Goal: Find specific page/section: Find specific page/section

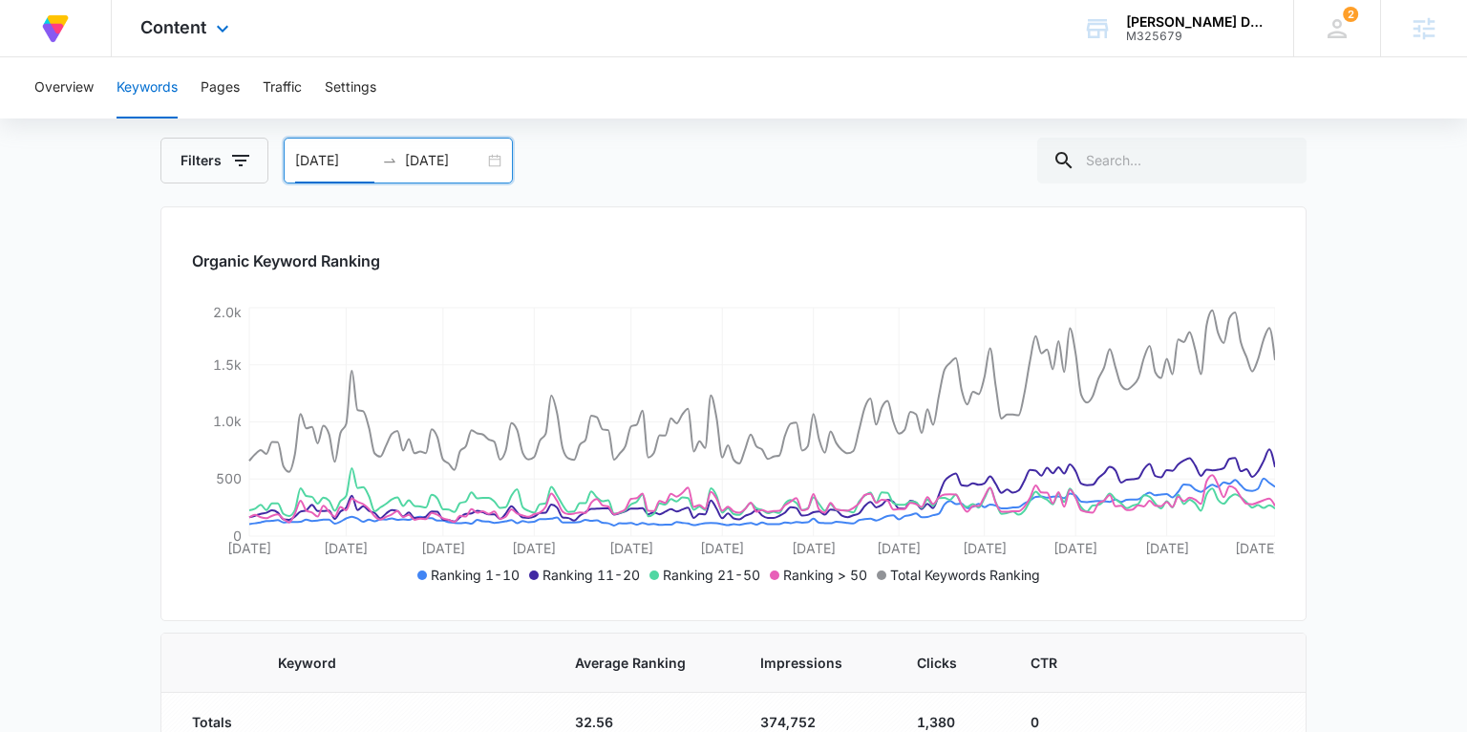
click at [228, 44] on div "Content Apps Reputation Forms CRM Email Social Content Ads Intelligence Files B…" at bounding box center [187, 28] width 151 height 56
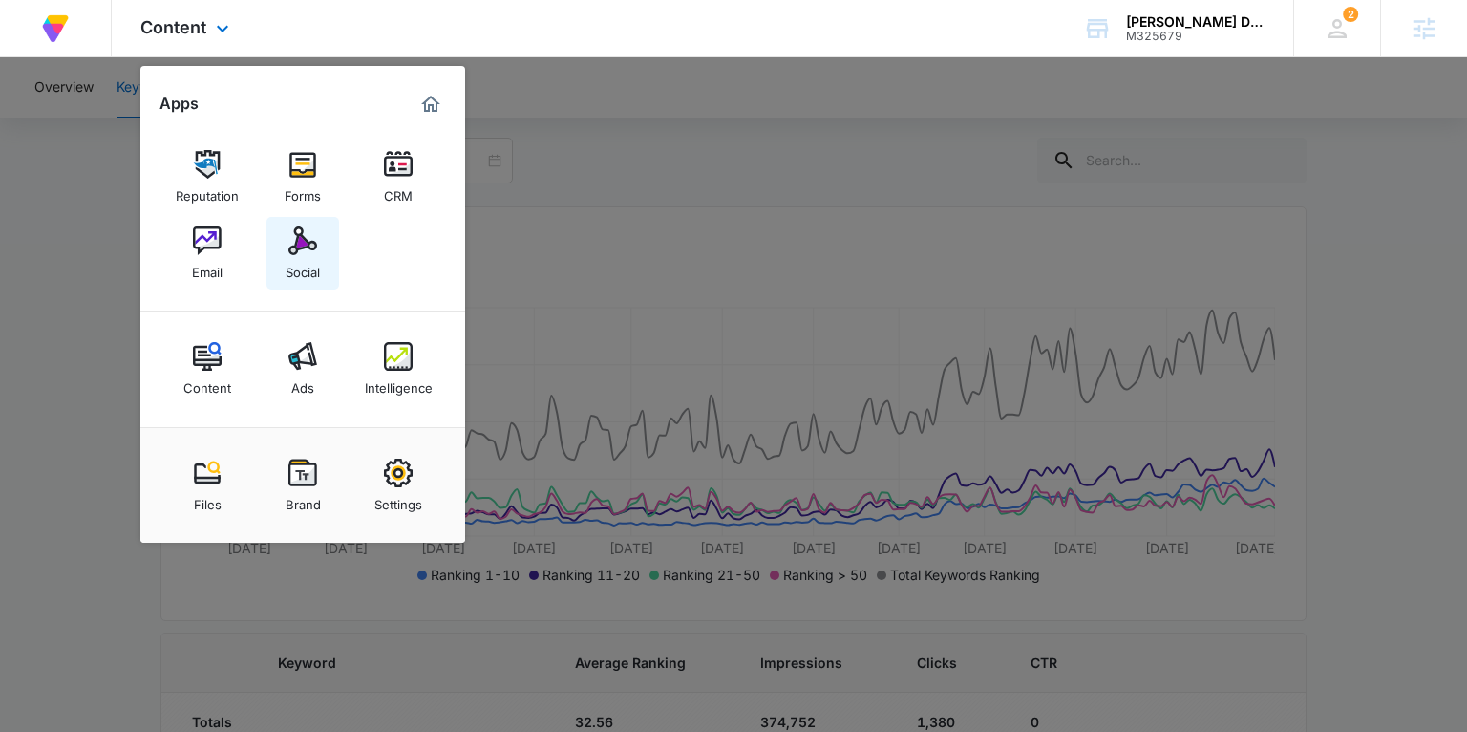
click at [307, 256] on div "Social" at bounding box center [303, 267] width 34 height 25
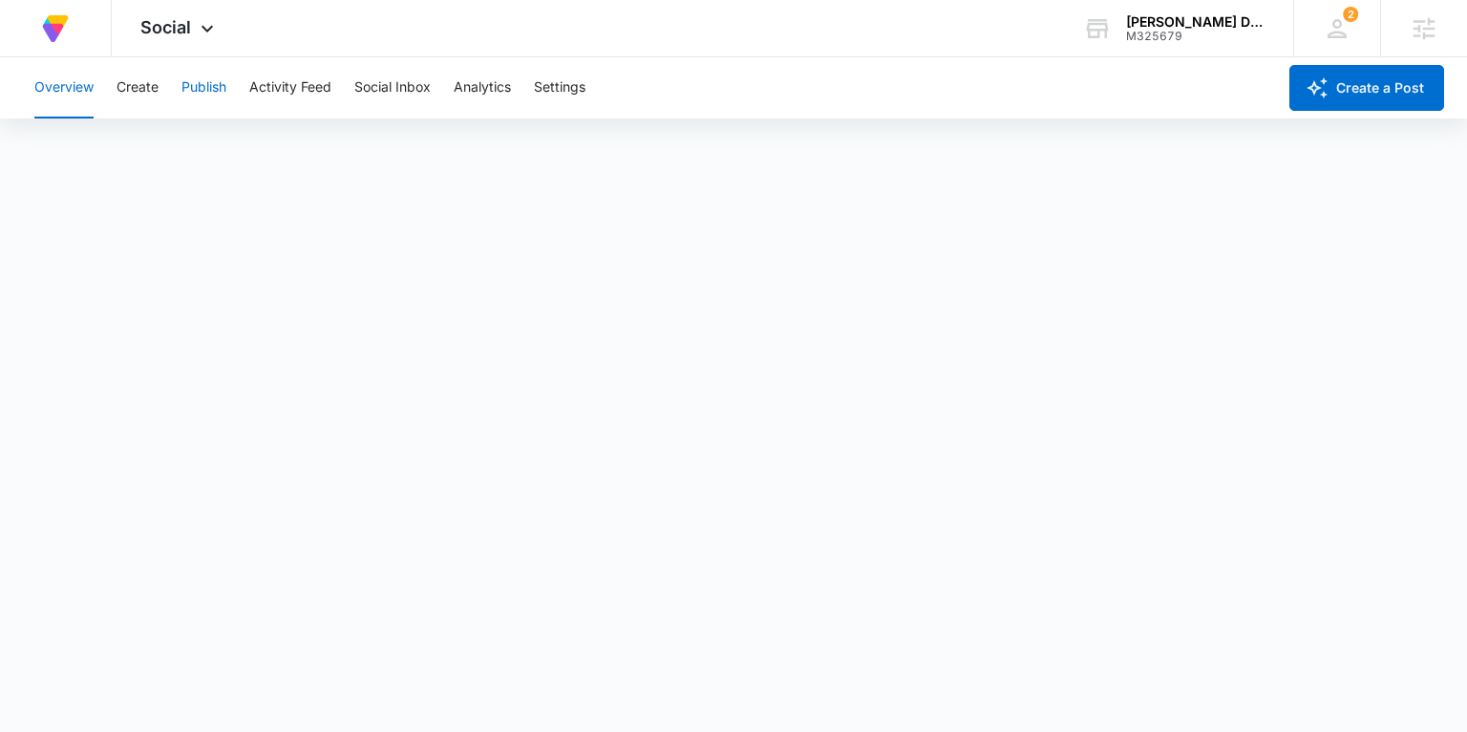
click at [204, 85] on button "Publish" at bounding box center [203, 87] width 45 height 61
click at [136, 80] on button "Create" at bounding box center [138, 87] width 42 height 61
click at [197, 145] on button "Approvals" at bounding box center [187, 145] width 64 height 53
click at [151, 80] on button "Create" at bounding box center [138, 87] width 42 height 61
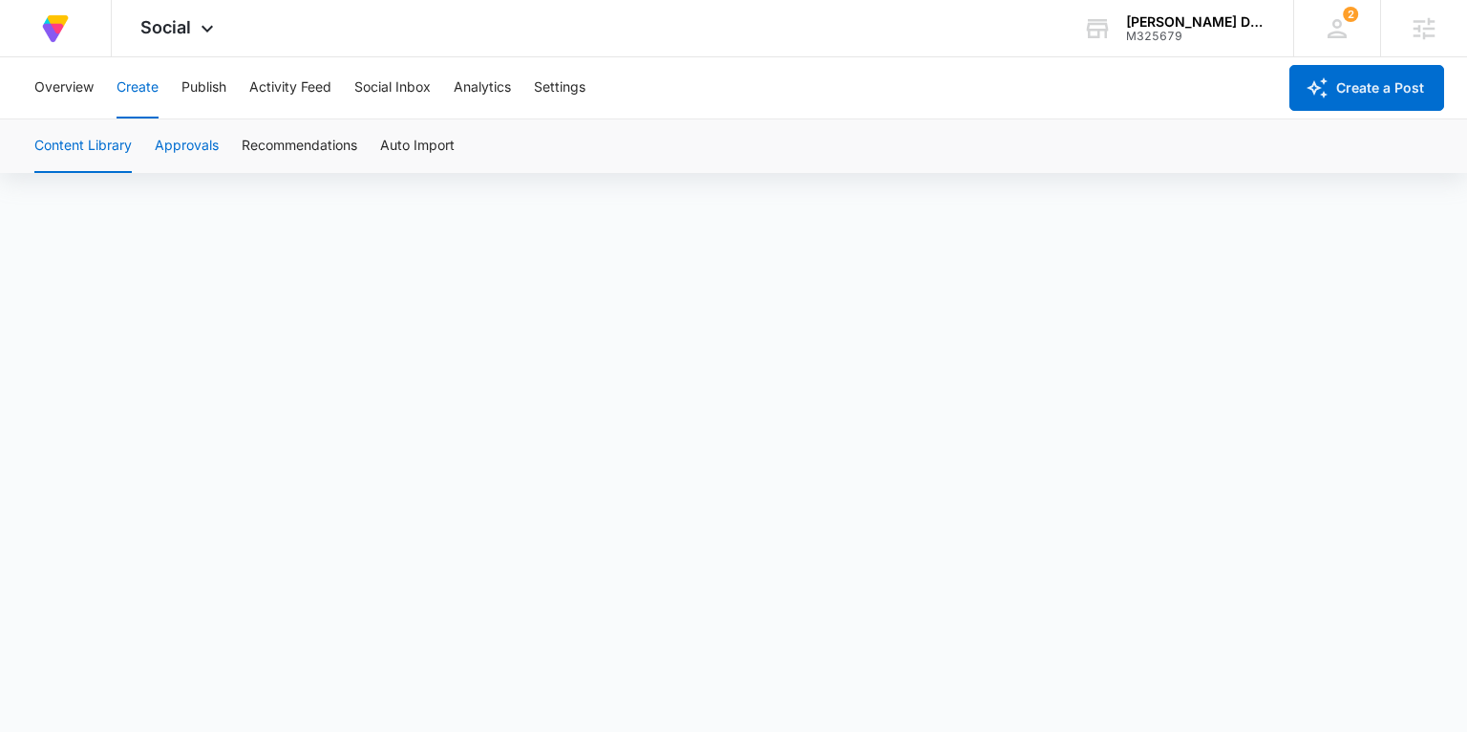
scroll to position [13, 0]
click at [152, 91] on button "Create" at bounding box center [138, 87] width 42 height 61
click at [198, 137] on button "Approvals" at bounding box center [187, 145] width 64 height 53
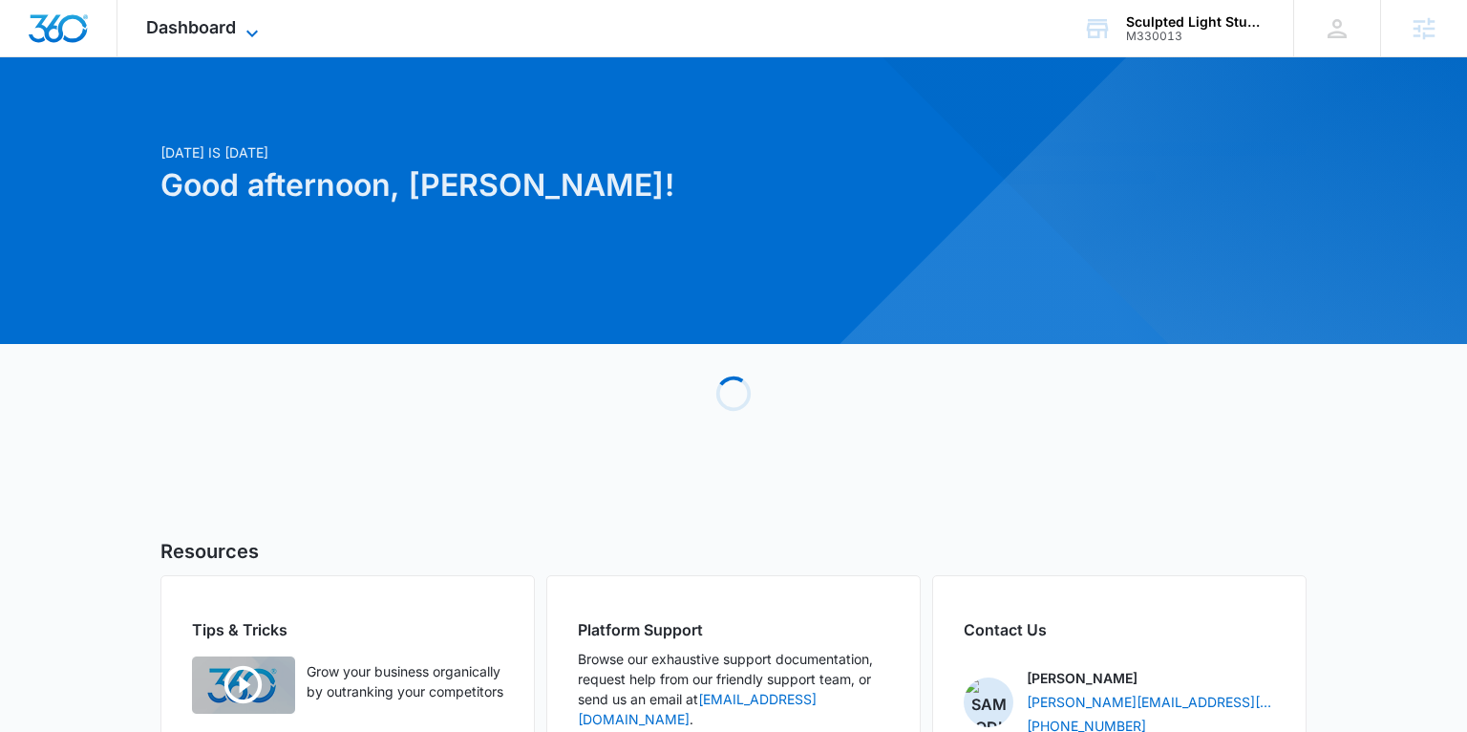
click at [177, 25] on span "Dashboard" at bounding box center [191, 27] width 90 height 20
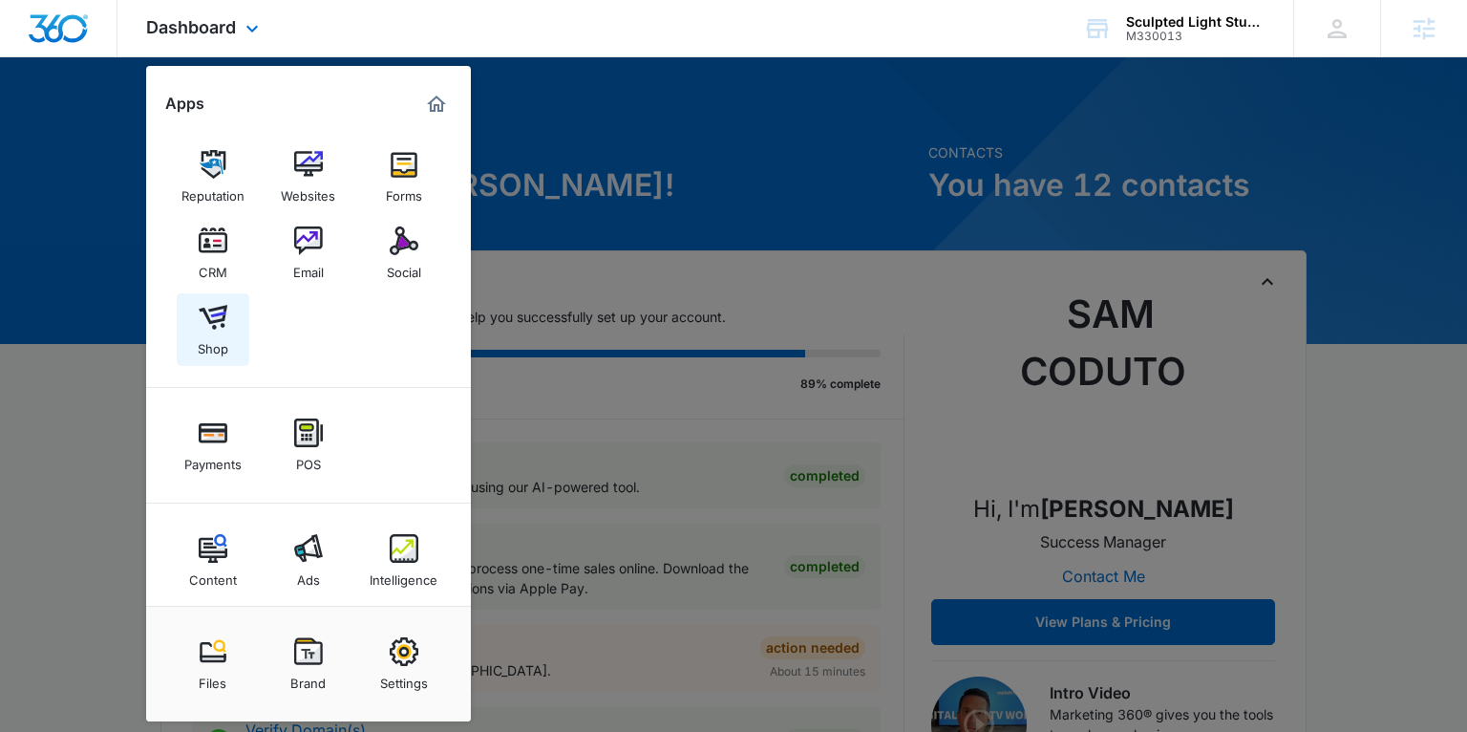
click at [219, 319] on img at bounding box center [213, 317] width 29 height 29
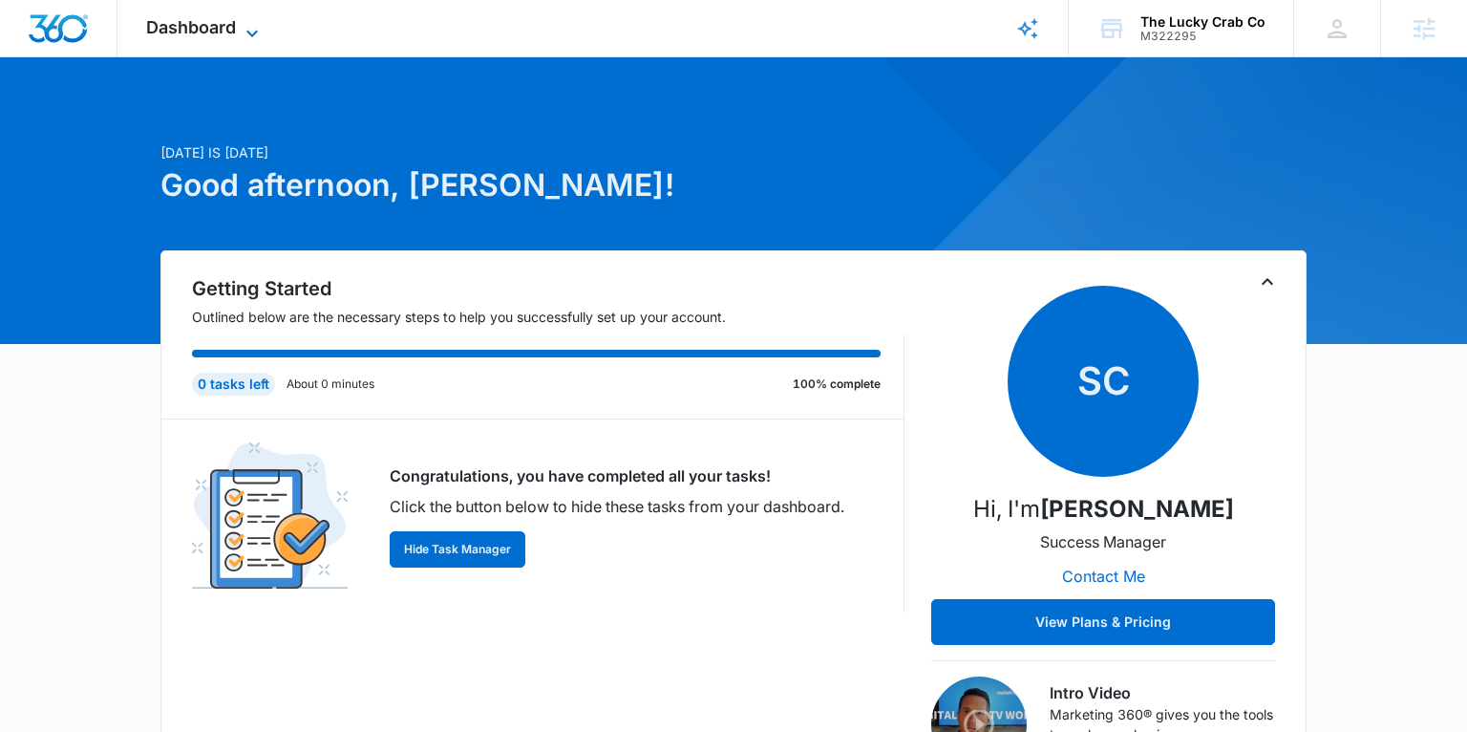
click at [205, 26] on span "Dashboard" at bounding box center [191, 27] width 90 height 20
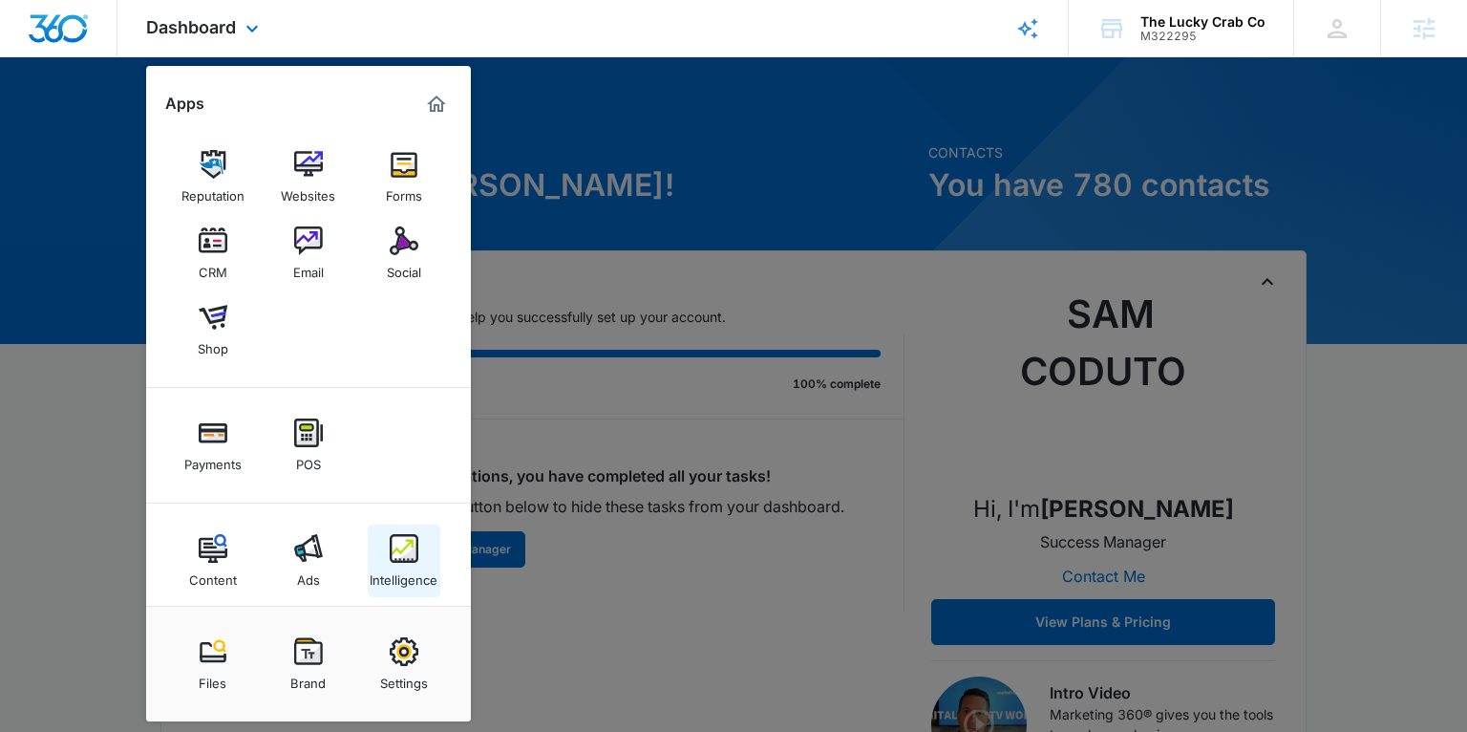
click at [400, 565] on div "Intelligence" at bounding box center [404, 575] width 68 height 25
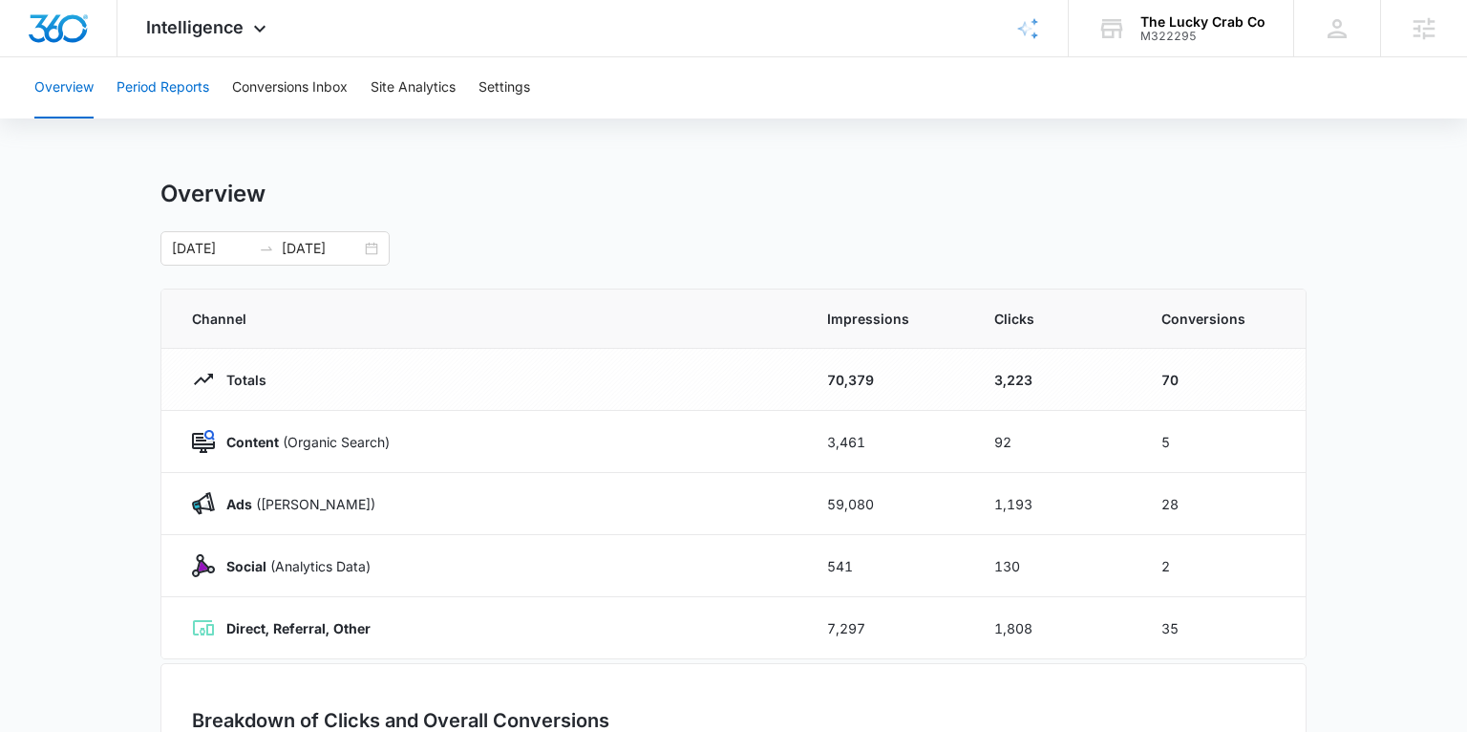
click at [180, 92] on button "Period Reports" at bounding box center [163, 87] width 93 height 61
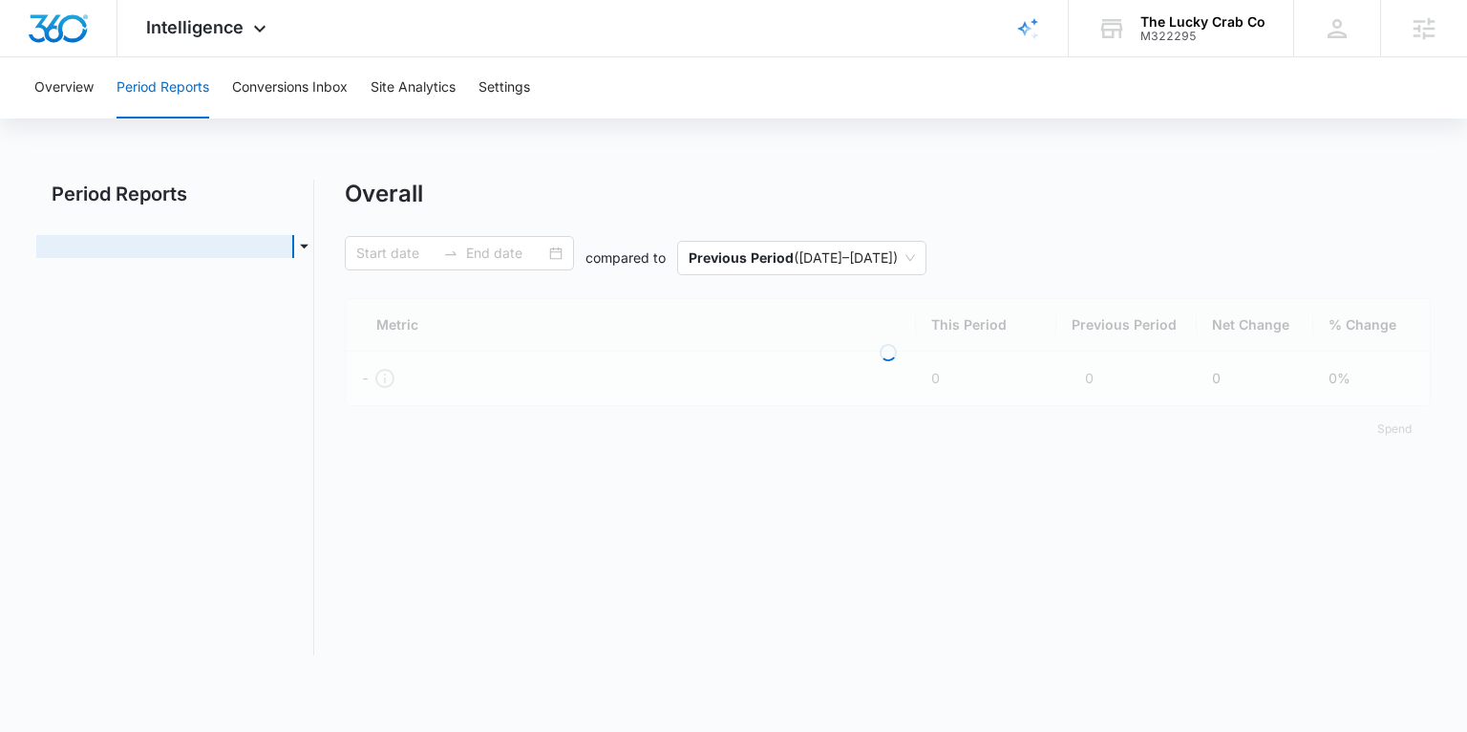
type input "08/11/2025"
type input "09/10/2025"
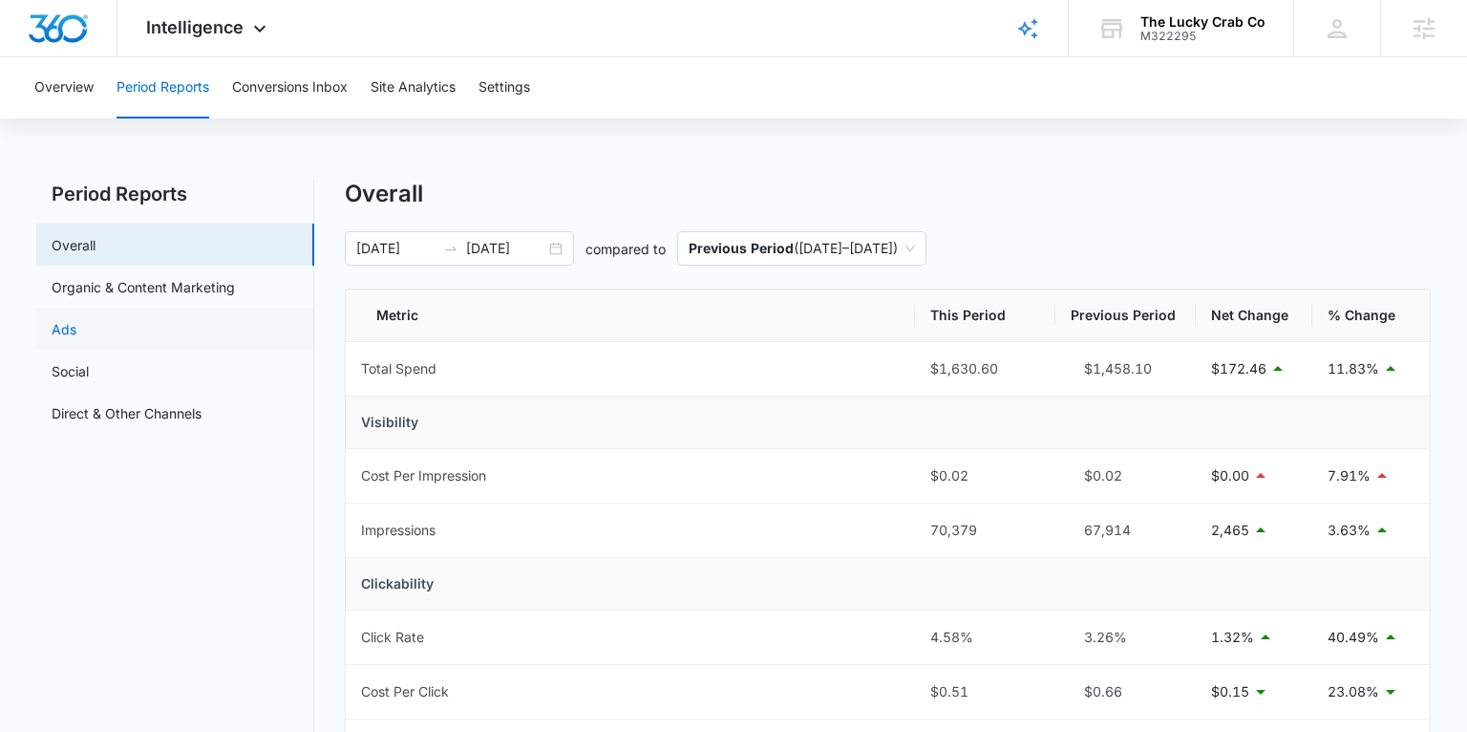
click at [76, 319] on link "Ads" at bounding box center [64, 329] width 25 height 20
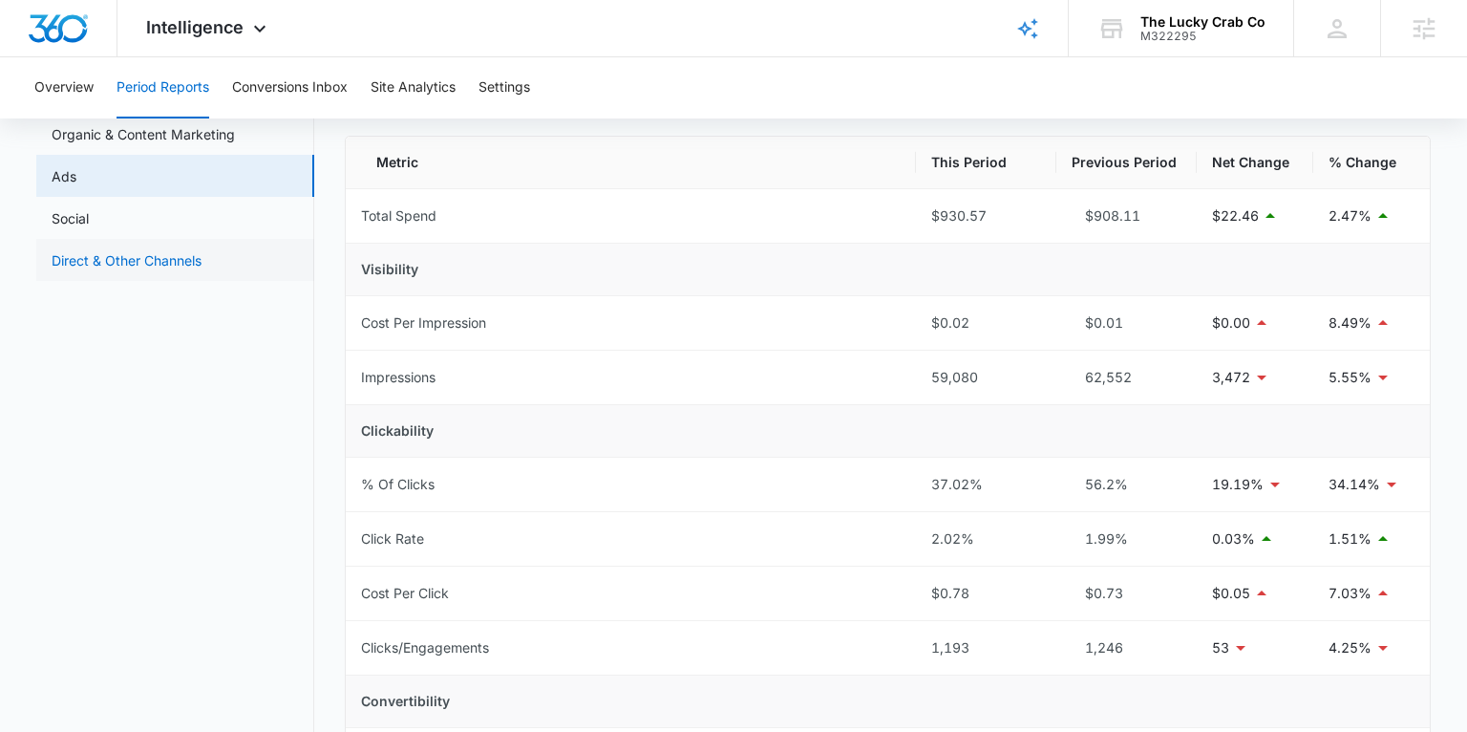
scroll to position [57, 0]
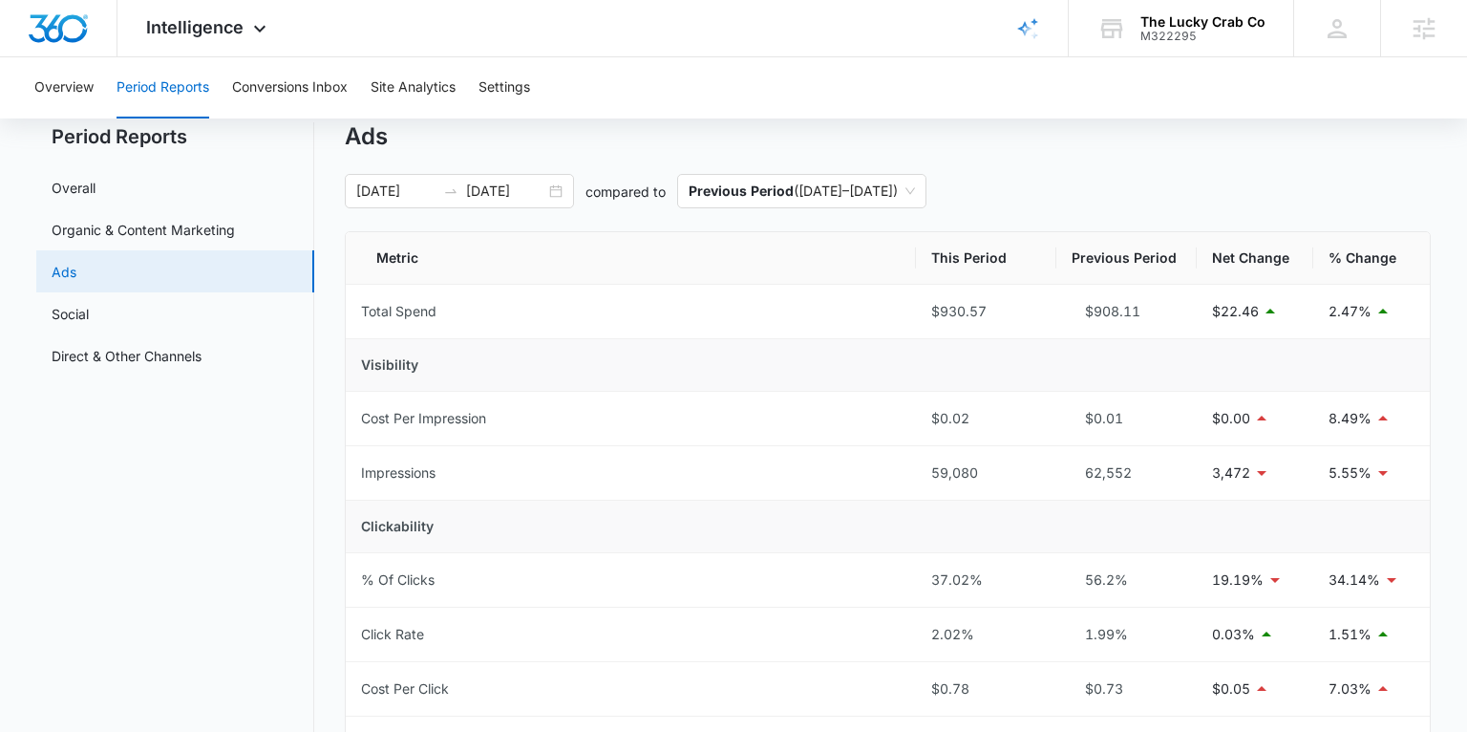
click at [76, 273] on link "Ads" at bounding box center [64, 272] width 25 height 20
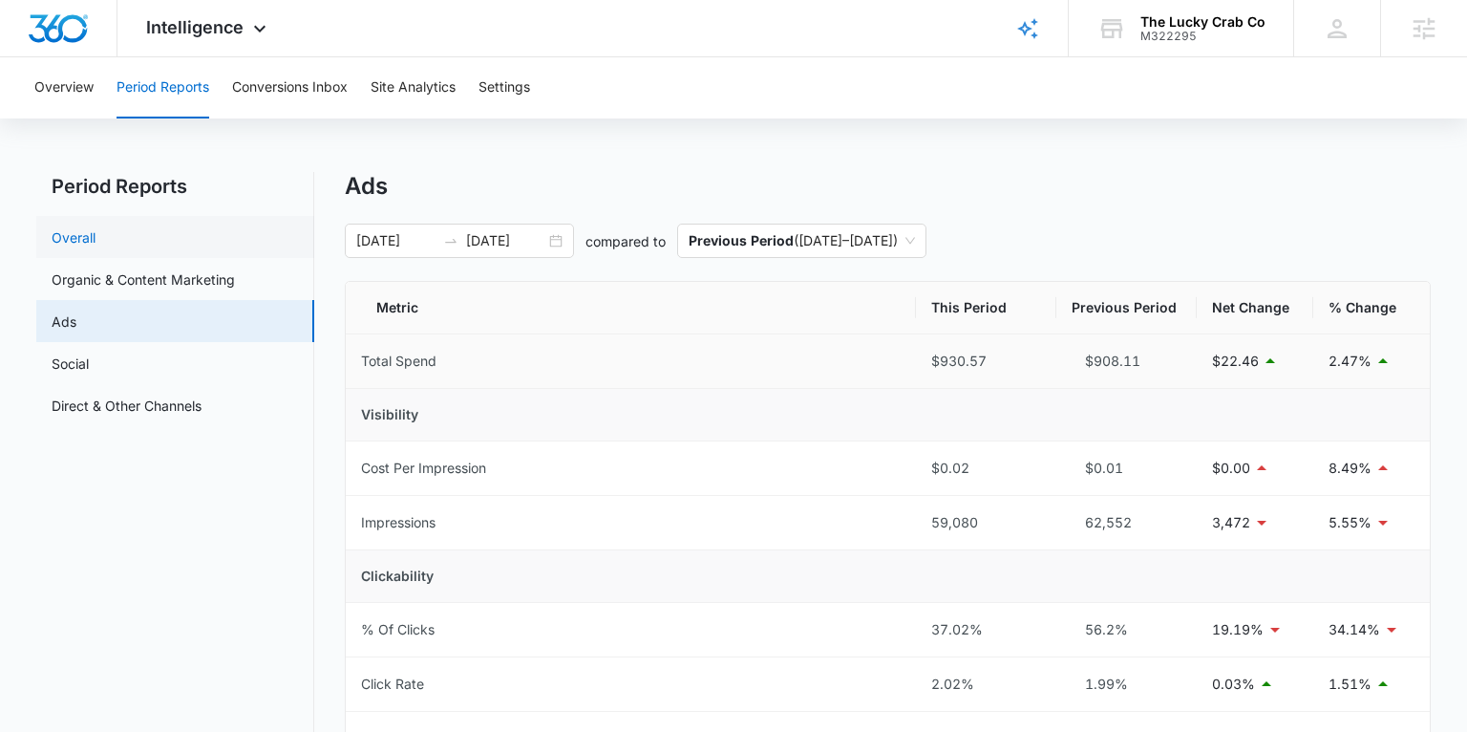
scroll to position [0, 0]
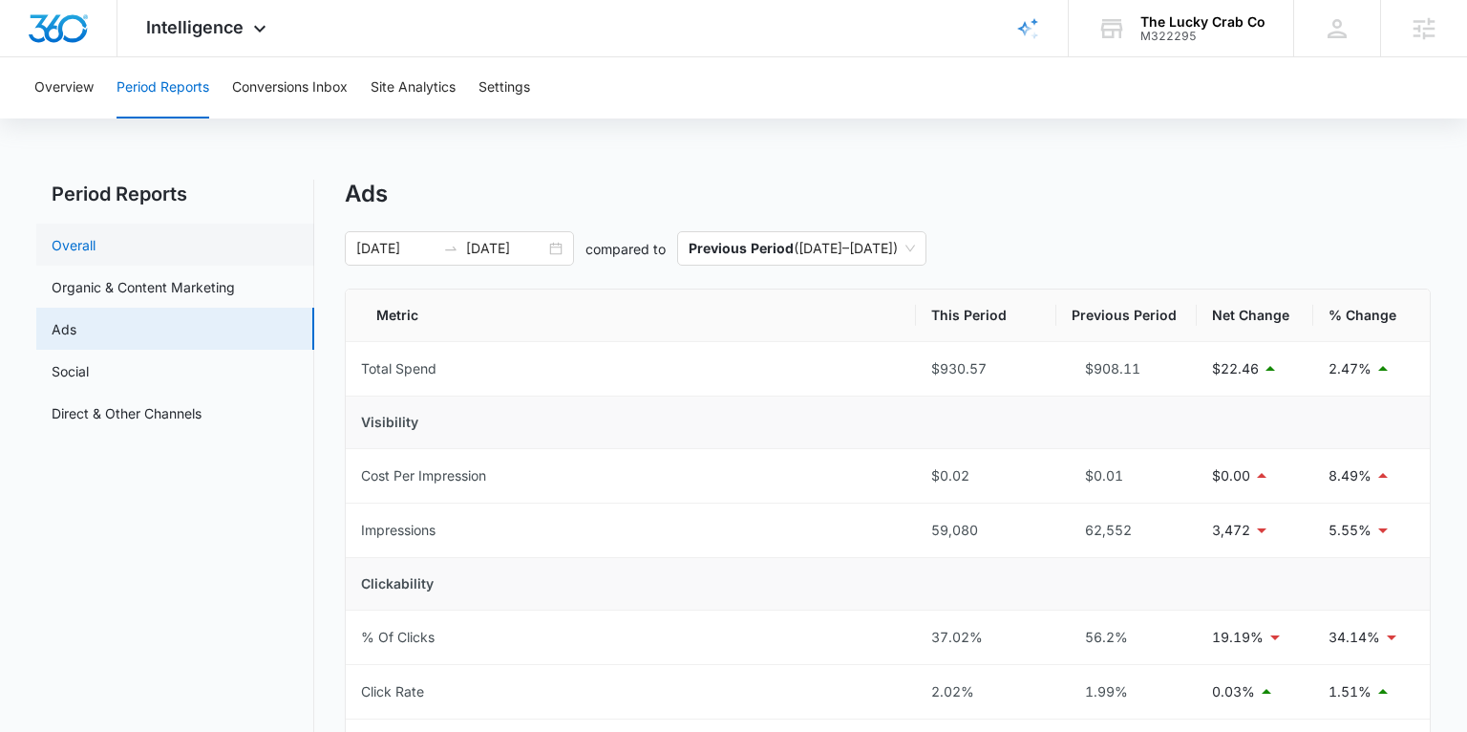
click at [96, 250] on link "Overall" at bounding box center [74, 245] width 44 height 20
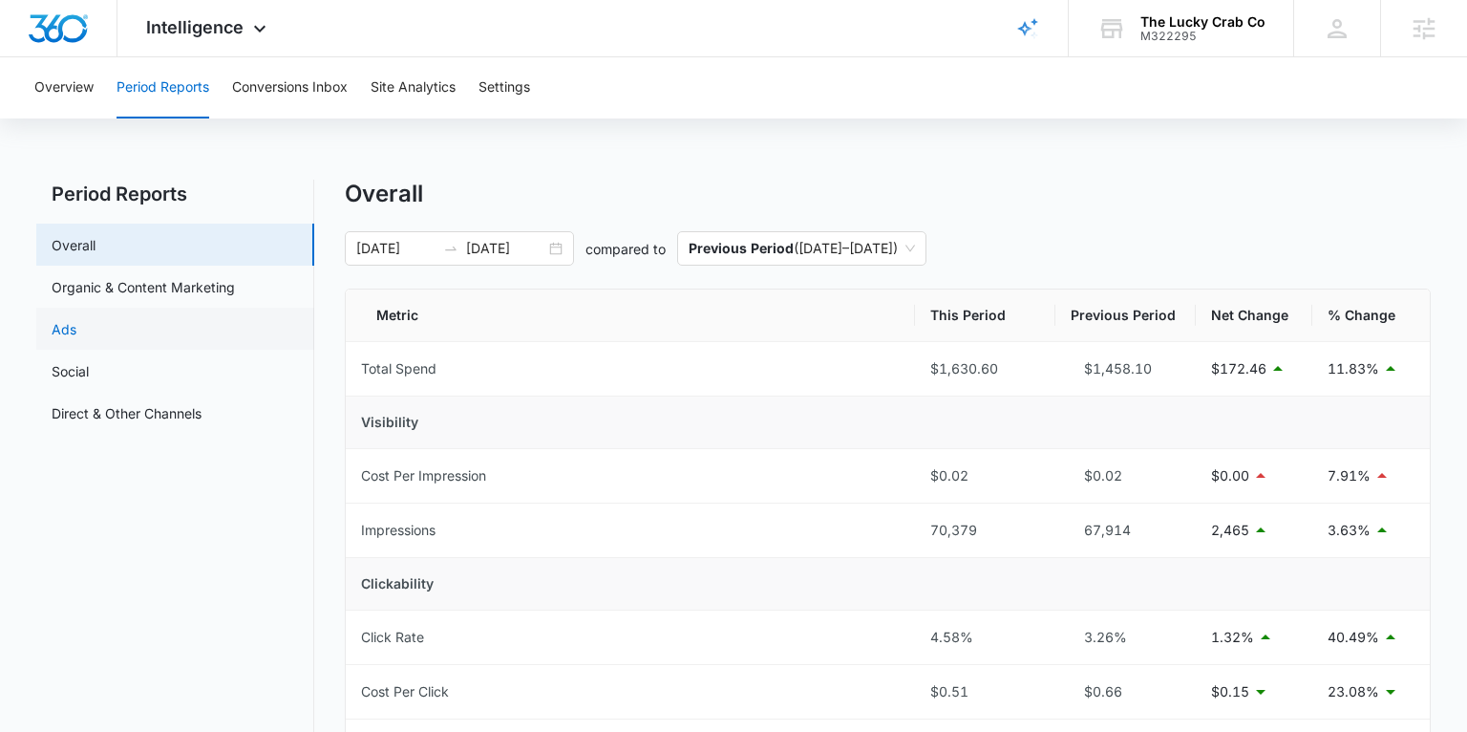
click at [76, 328] on link "Ads" at bounding box center [64, 329] width 25 height 20
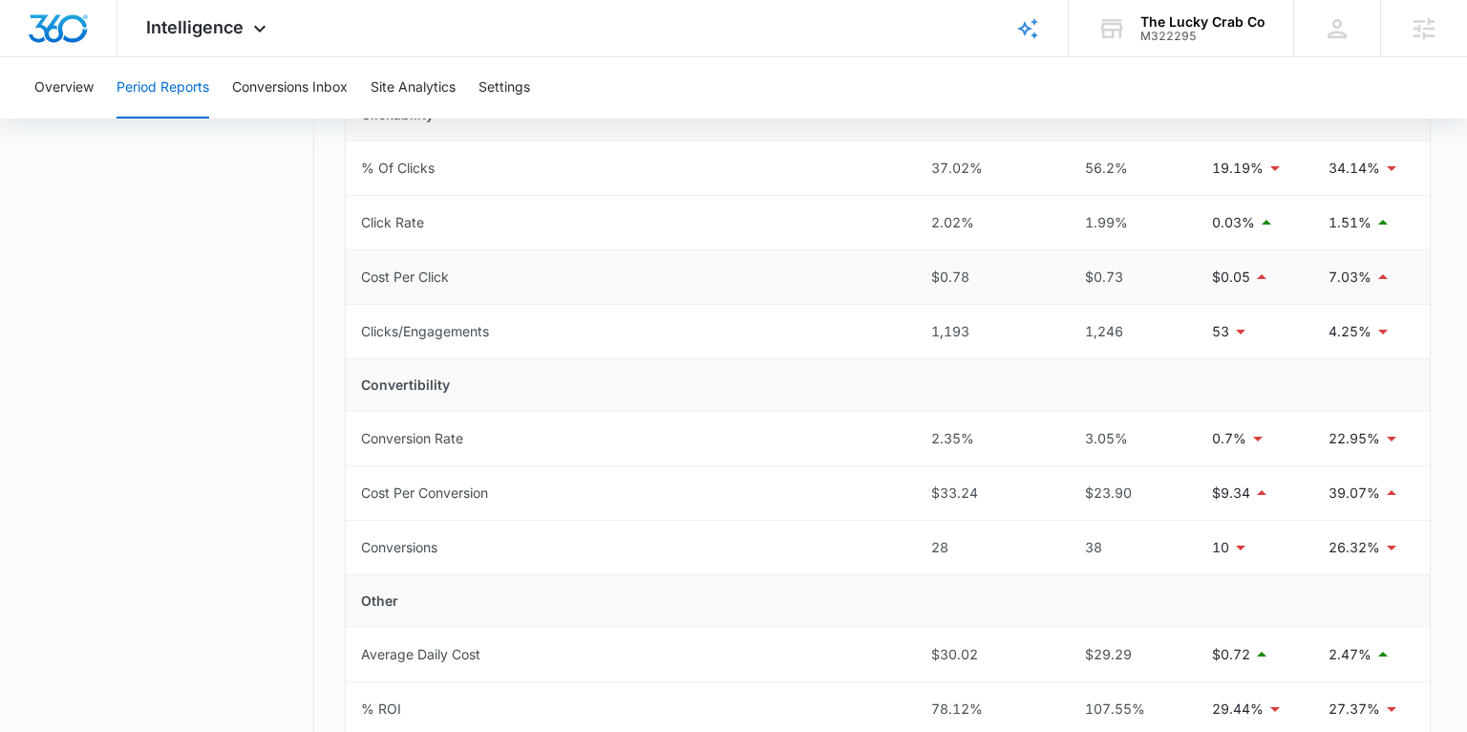
scroll to position [669, 0]
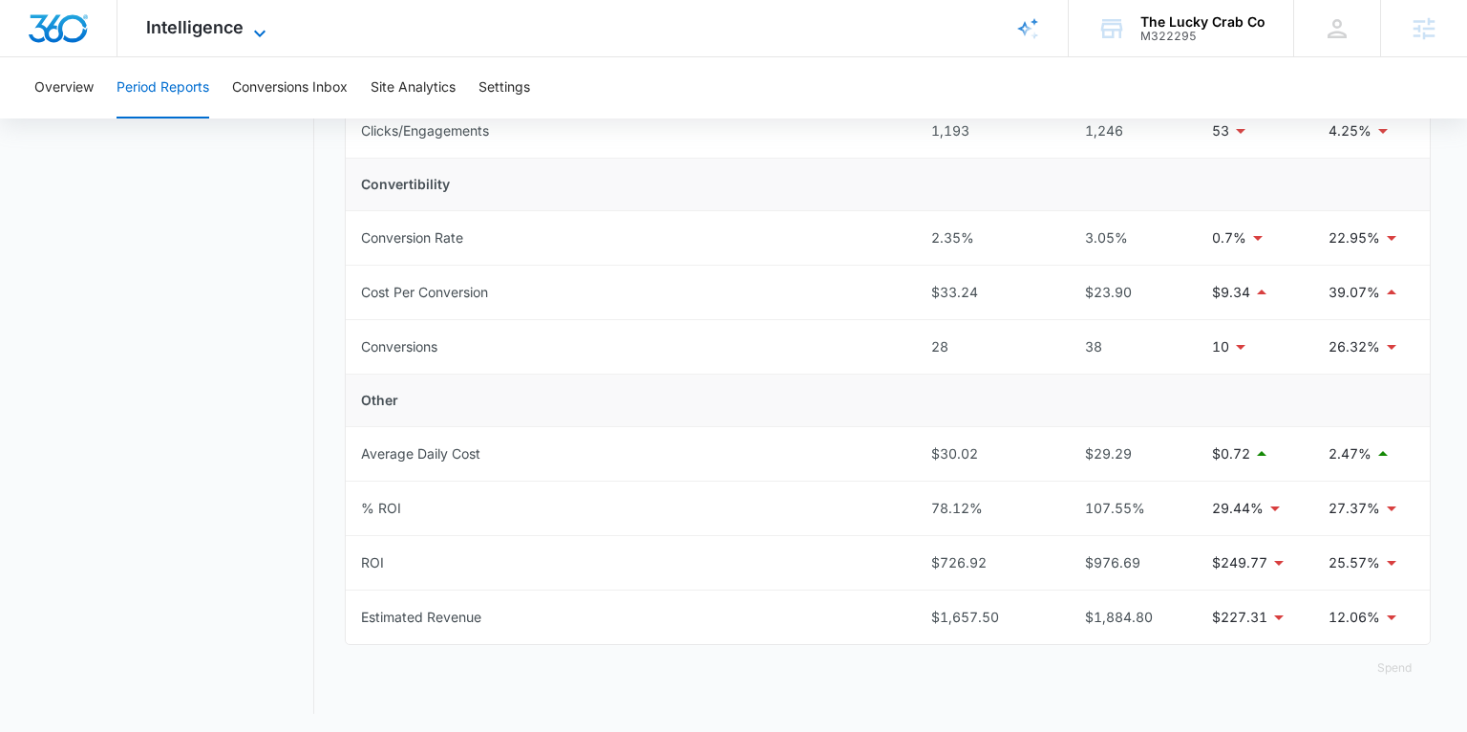
click at [267, 36] on icon at bounding box center [259, 33] width 23 height 23
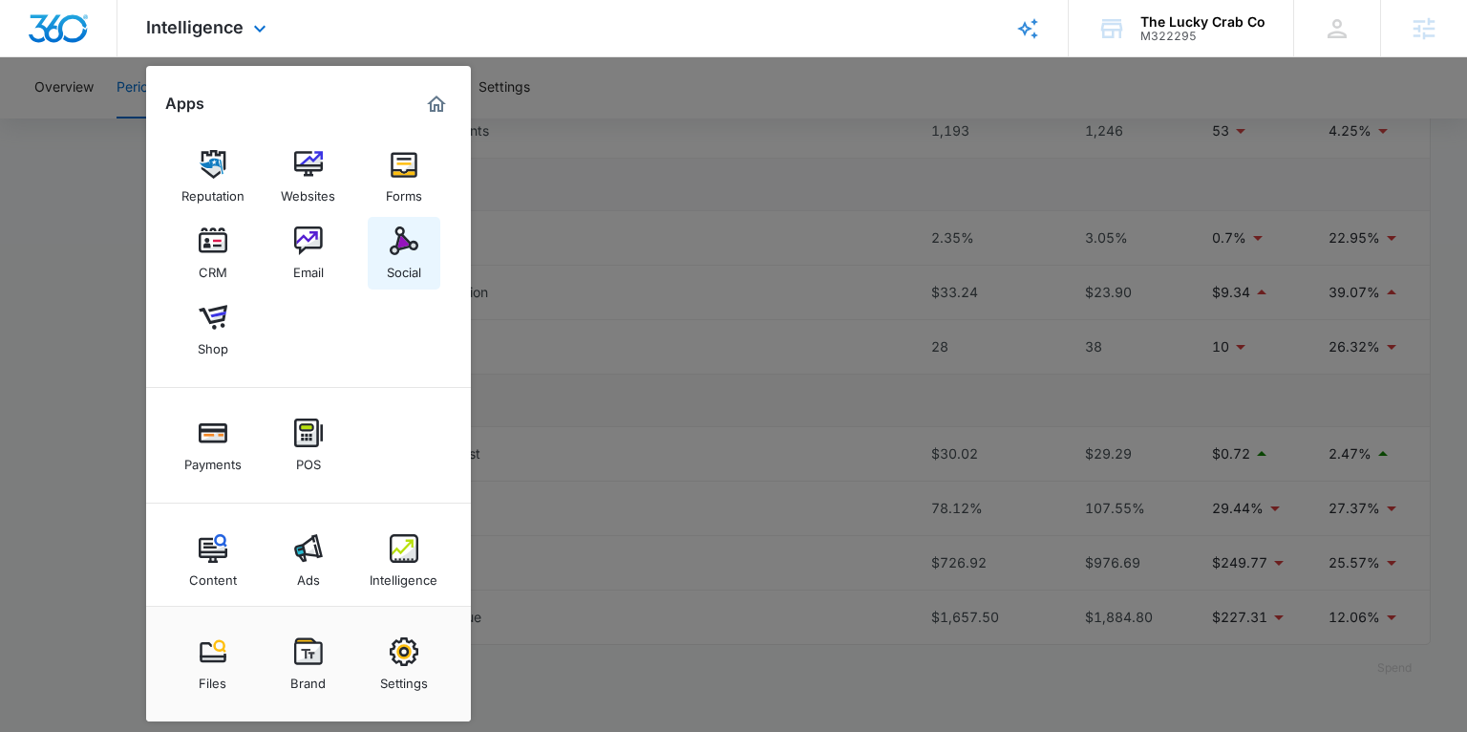
click at [405, 248] on img at bounding box center [404, 240] width 29 height 29
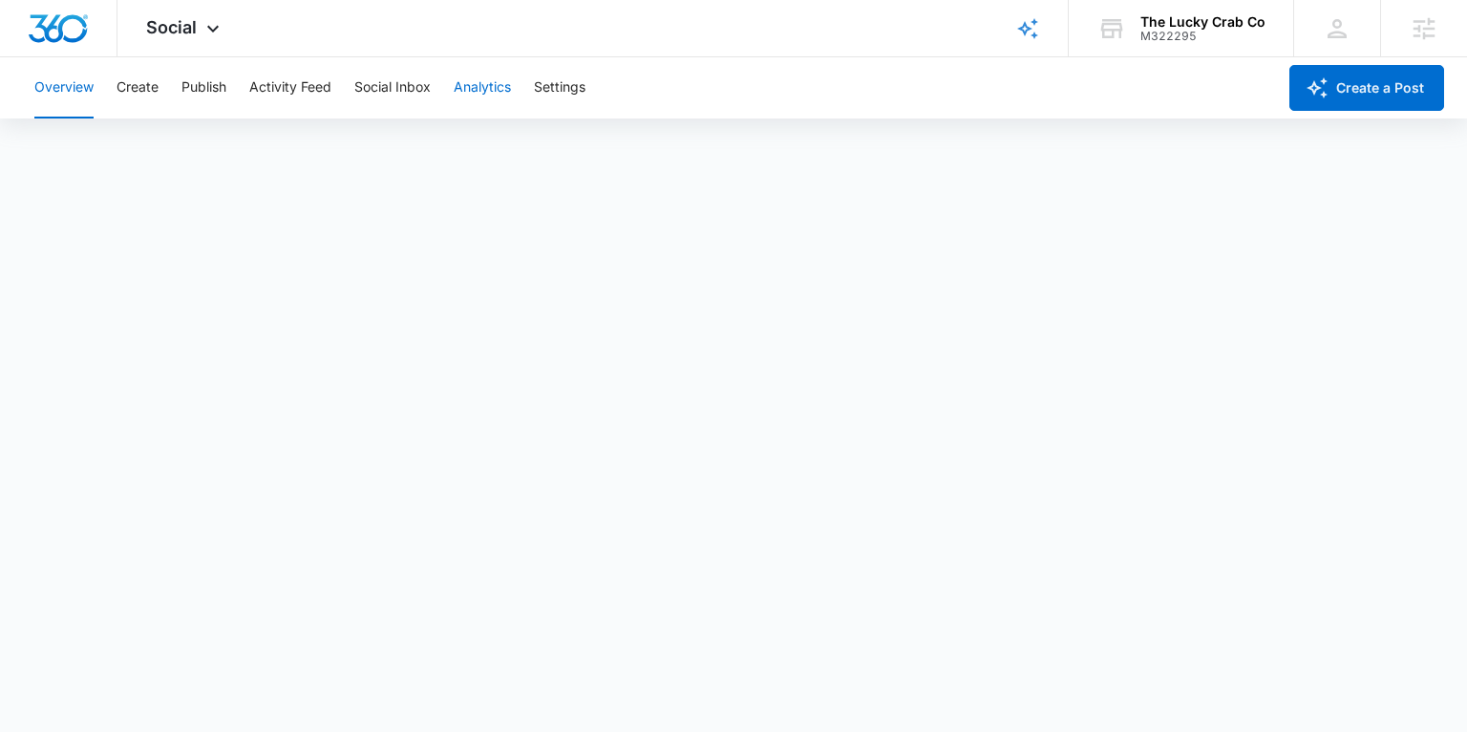
click at [472, 95] on button "Analytics" at bounding box center [482, 87] width 57 height 61
click at [180, 34] on span "Social" at bounding box center [171, 27] width 51 height 20
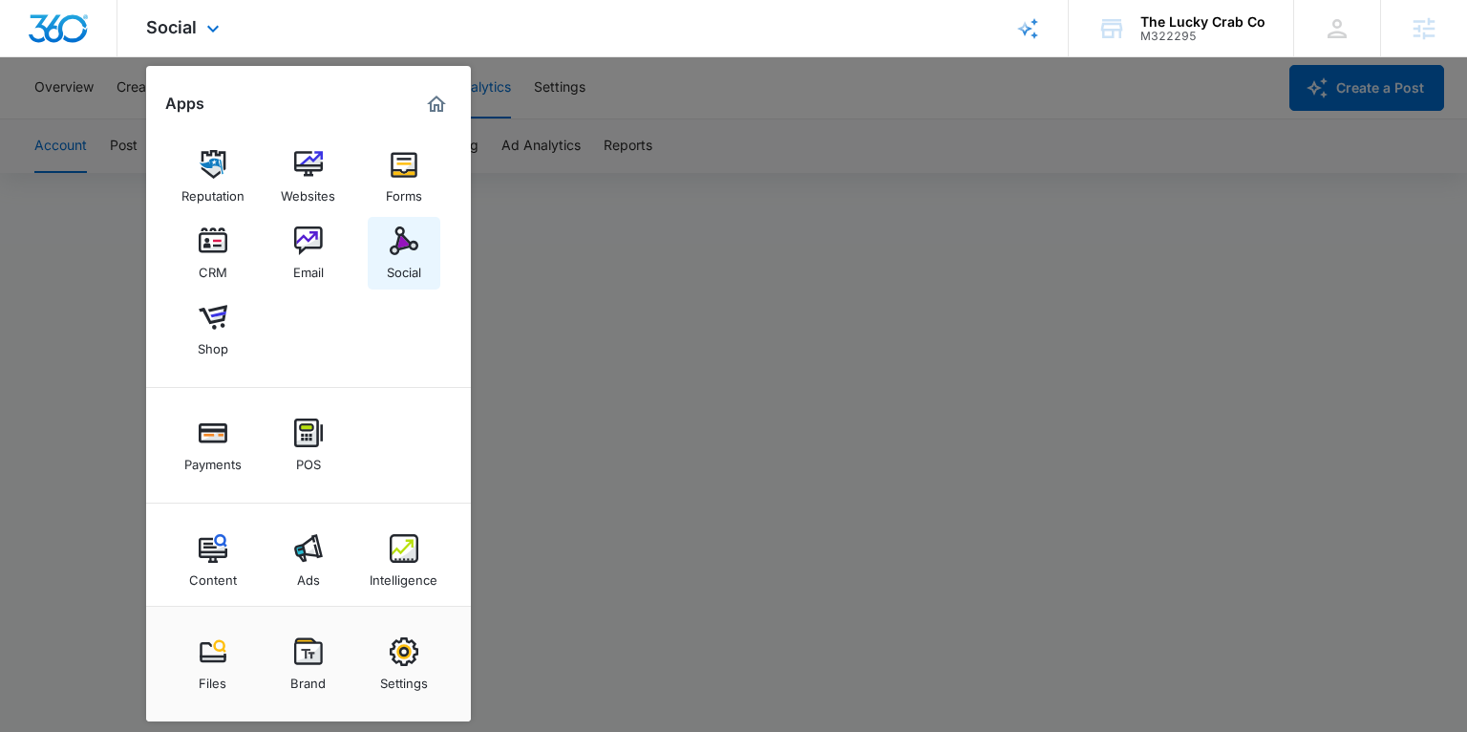
click at [398, 265] on div "Social" at bounding box center [404, 267] width 34 height 25
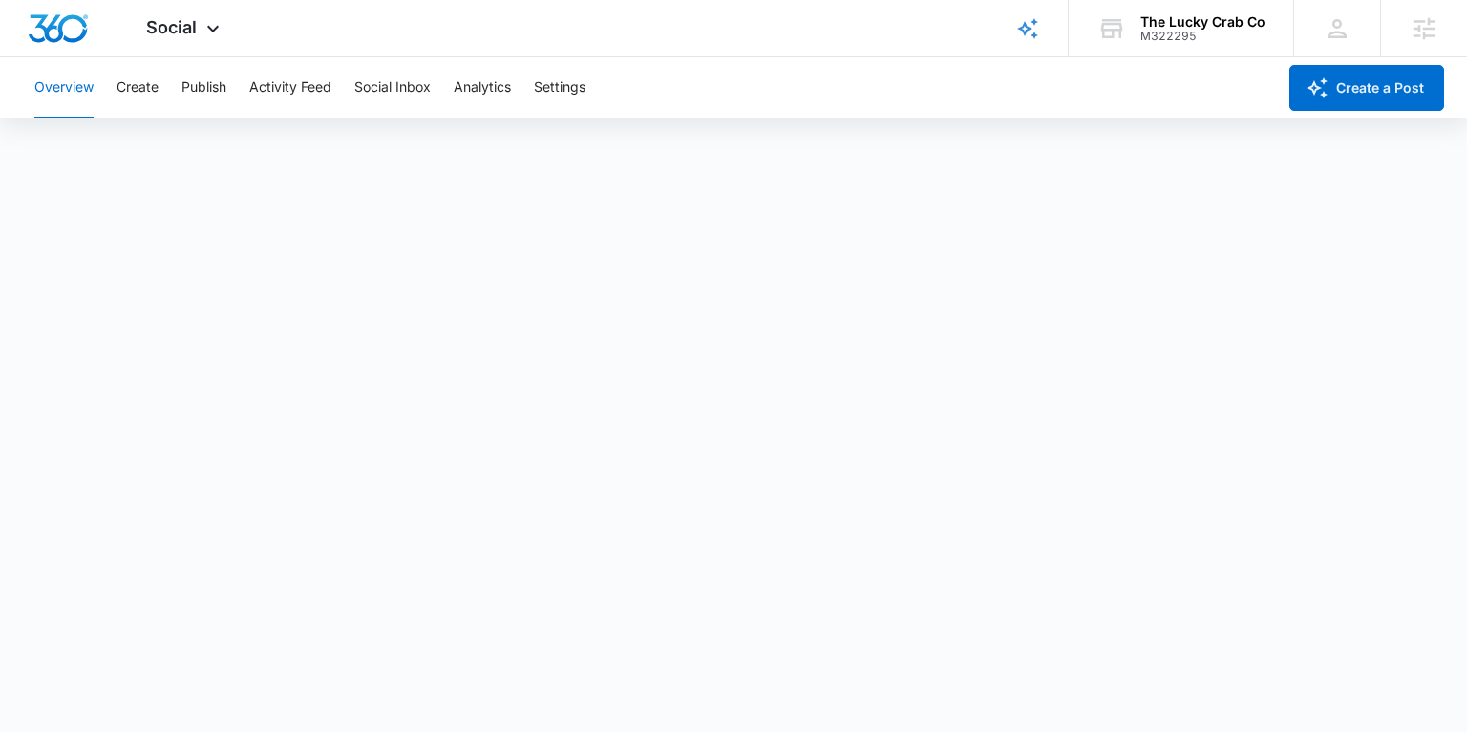
scroll to position [5, 0]
click at [199, 31] on div "Social Apps Reputation Websites Forms CRM Email Social Shop Payments POS Conten…" at bounding box center [185, 28] width 136 height 56
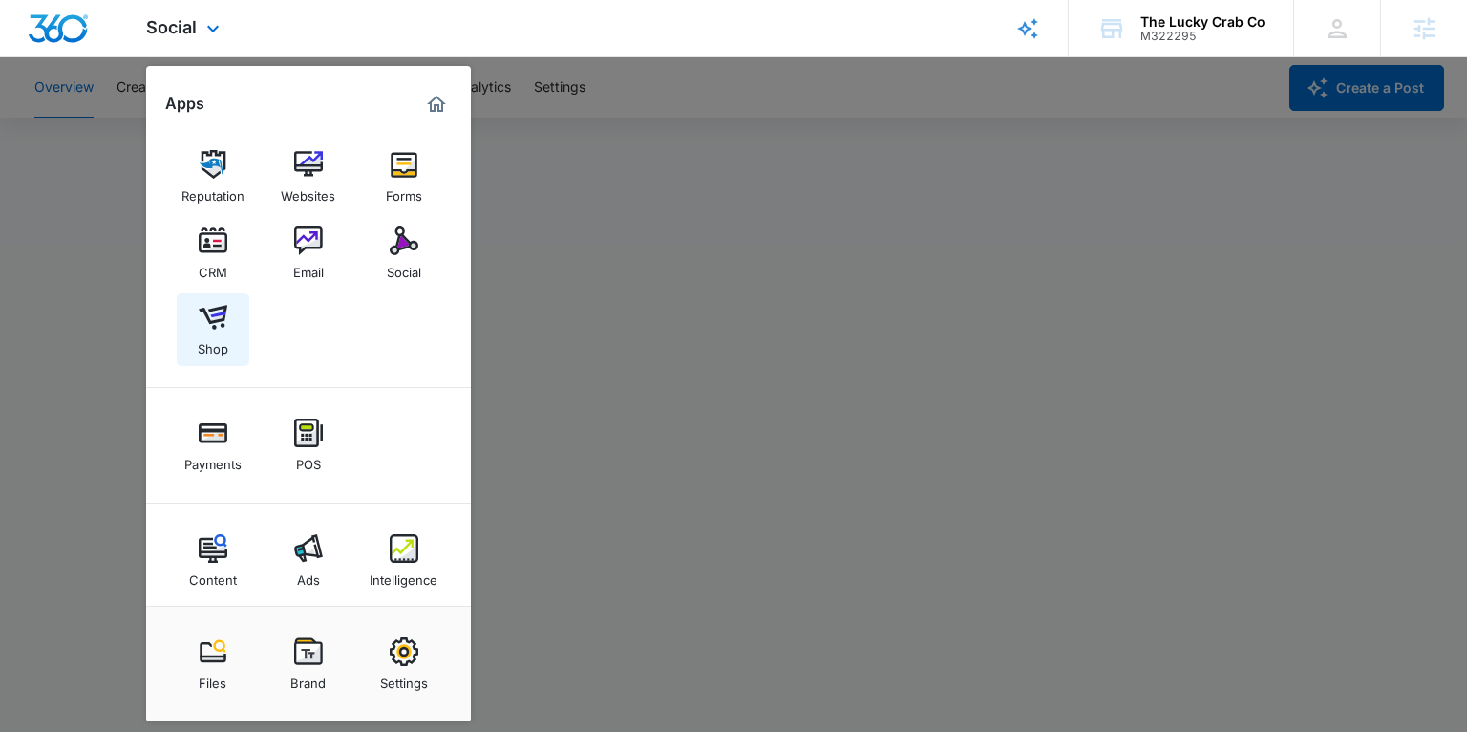
click at [199, 329] on img at bounding box center [213, 317] width 29 height 29
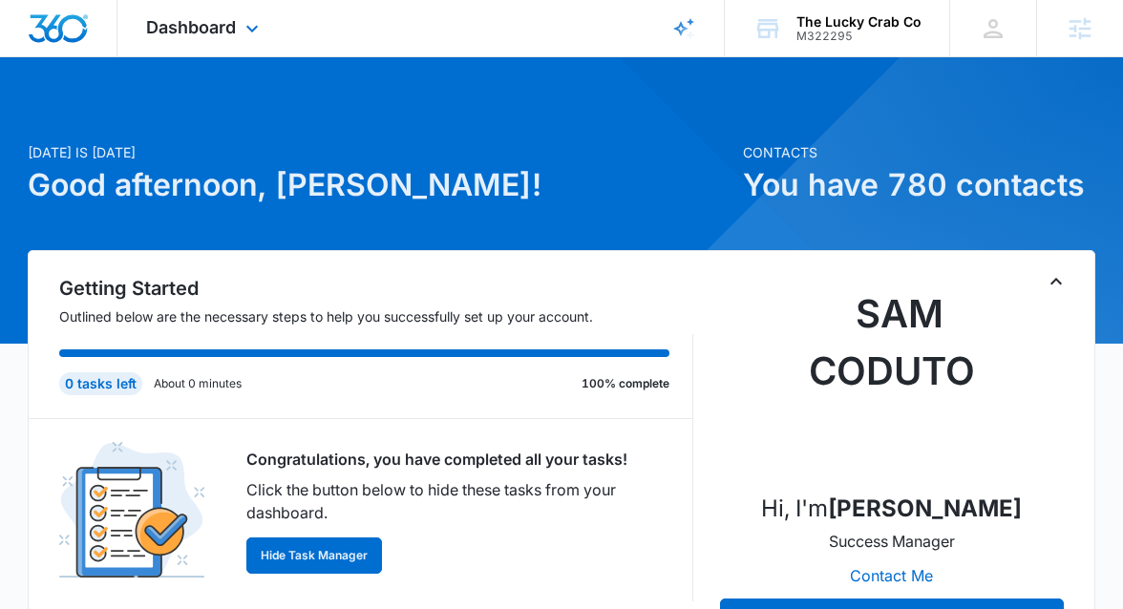
click at [178, 30] on span "Dashboard" at bounding box center [191, 27] width 90 height 20
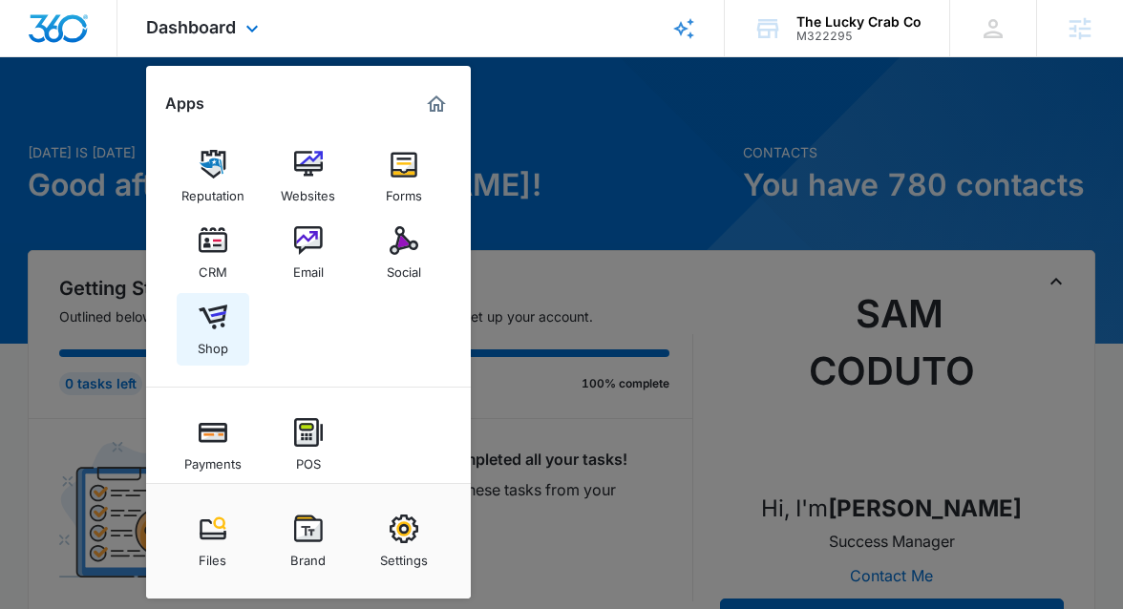
click at [193, 338] on link "Shop" at bounding box center [213, 329] width 73 height 73
